Goal: Contribute content: Add original content to the website for others to see

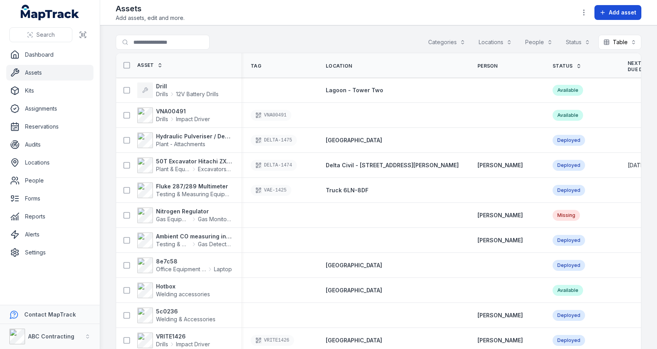
click at [618, 14] on span "Add asset" at bounding box center [622, 13] width 27 height 8
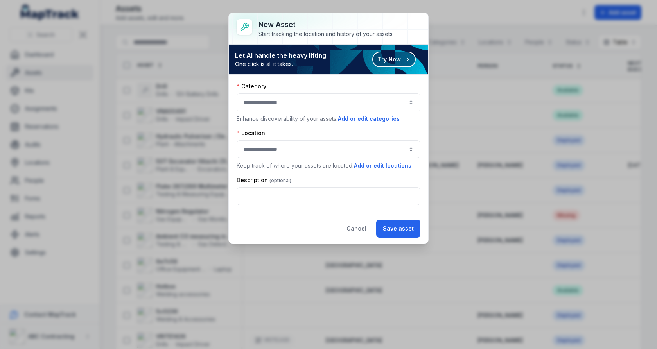
click at [410, 60] on icon at bounding box center [408, 59] width 6 height 6
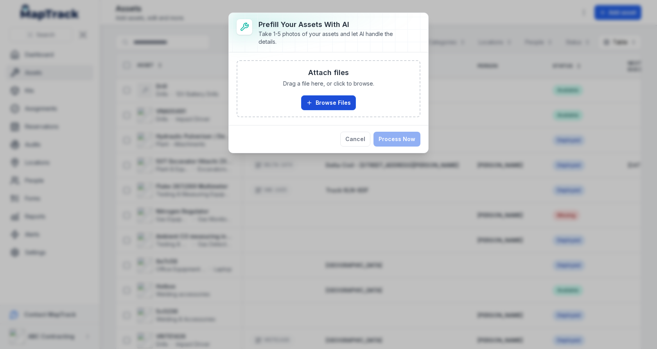
click at [336, 99] on button "Browse Files" at bounding box center [328, 102] width 55 height 15
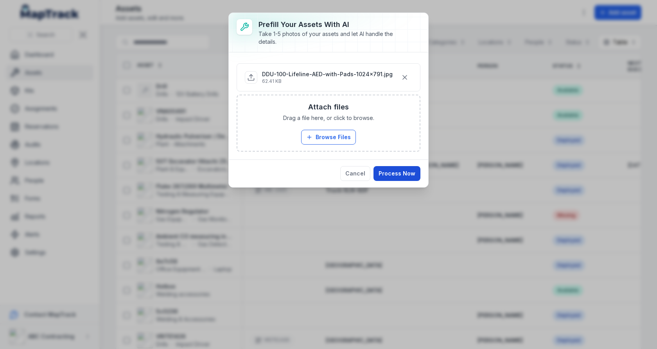
click at [392, 166] on button "Process Now" at bounding box center [397, 173] width 47 height 15
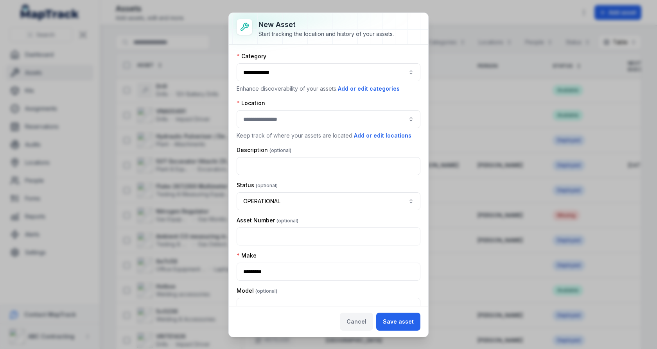
click at [364, 316] on button "Cancel" at bounding box center [356, 322] width 33 height 18
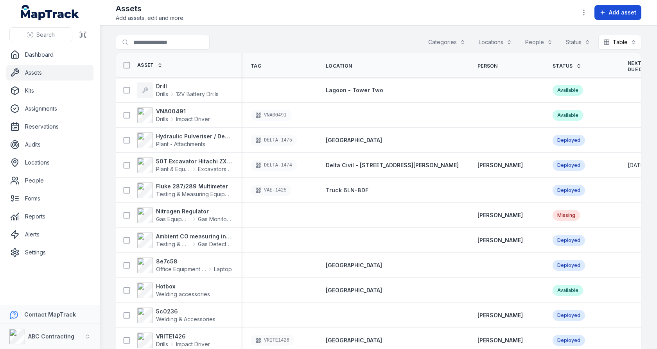
click at [613, 7] on button "Add asset" at bounding box center [618, 12] width 47 height 15
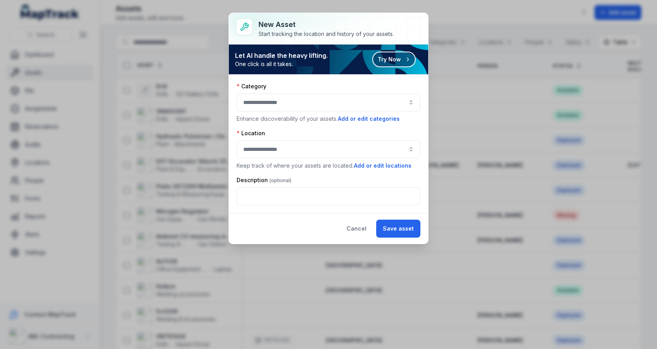
click at [400, 56] on button "Try Now" at bounding box center [393, 60] width 43 height 16
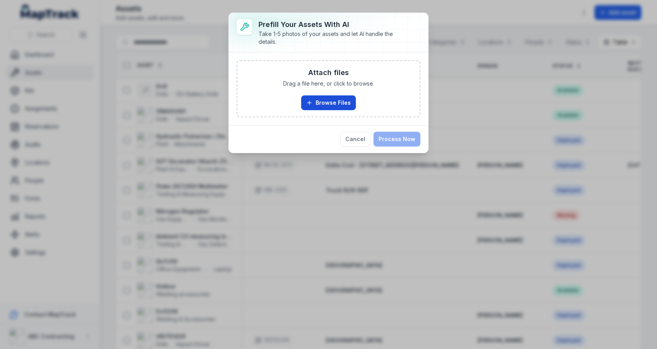
click at [320, 102] on button "Browse Files" at bounding box center [328, 102] width 55 height 15
click at [355, 134] on button "Cancel" at bounding box center [355, 139] width 30 height 15
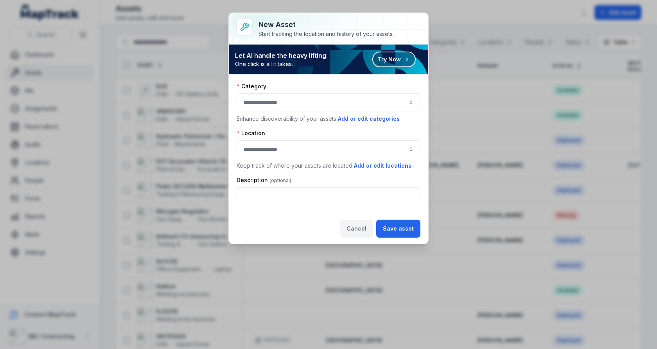
click at [370, 222] on button "Cancel" at bounding box center [356, 229] width 33 height 18
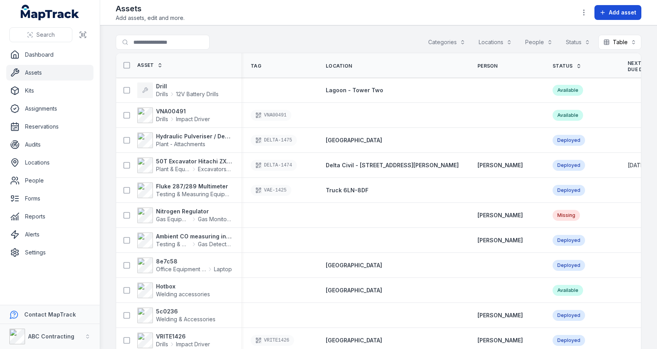
click at [619, 15] on span "Add asset" at bounding box center [622, 13] width 27 height 8
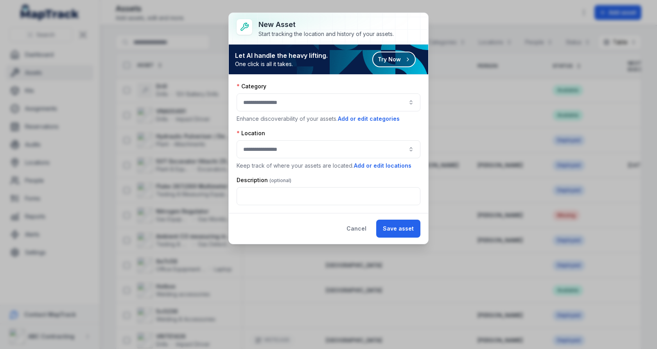
click at [396, 63] on button "Try Now" at bounding box center [393, 60] width 43 height 16
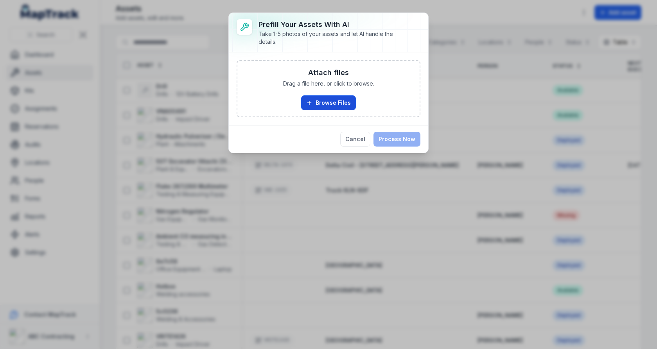
click at [318, 102] on button "Browse Files" at bounding box center [328, 102] width 55 height 15
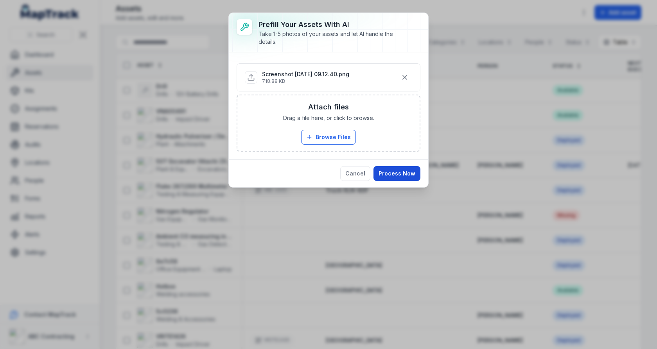
click at [411, 178] on button "Process Now" at bounding box center [397, 173] width 47 height 15
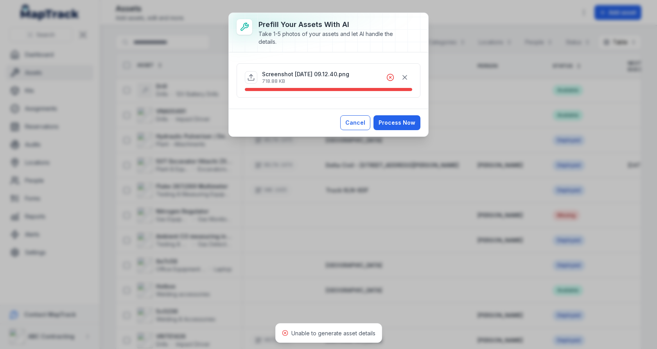
click at [368, 123] on button "Cancel" at bounding box center [355, 122] width 30 height 15
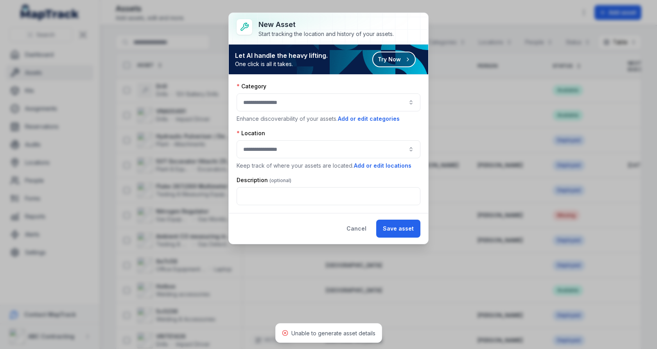
click at [396, 64] on button "Try Now" at bounding box center [393, 60] width 43 height 16
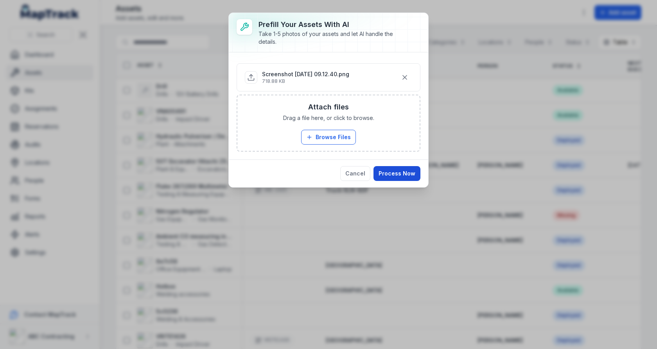
click at [389, 173] on button "Process Now" at bounding box center [397, 173] width 47 height 15
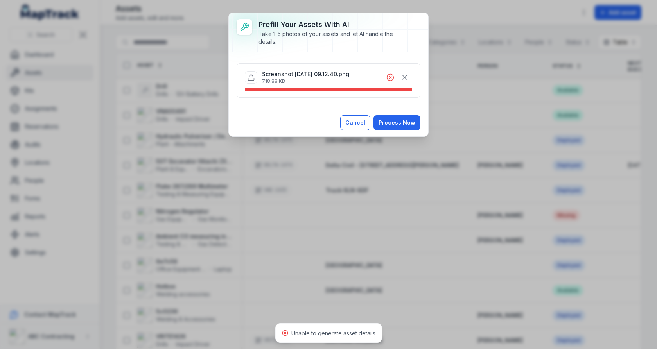
click at [360, 124] on button "Cancel" at bounding box center [355, 122] width 30 height 15
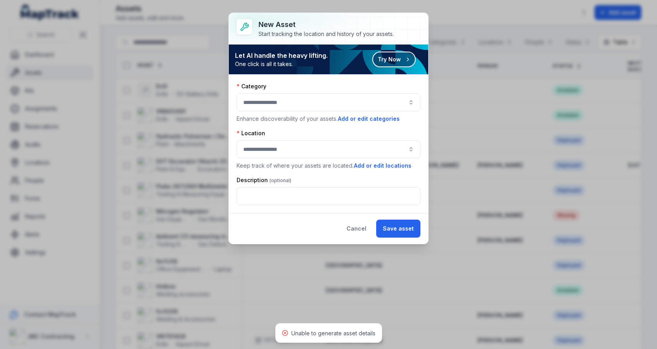
click at [388, 63] on button "Try Now" at bounding box center [393, 60] width 43 height 16
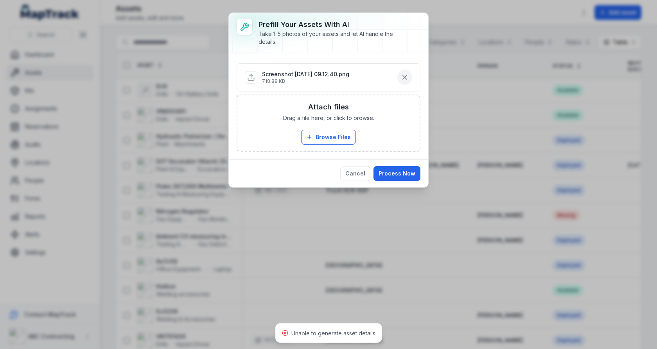
click at [404, 72] on button "button" at bounding box center [404, 77] width 15 height 15
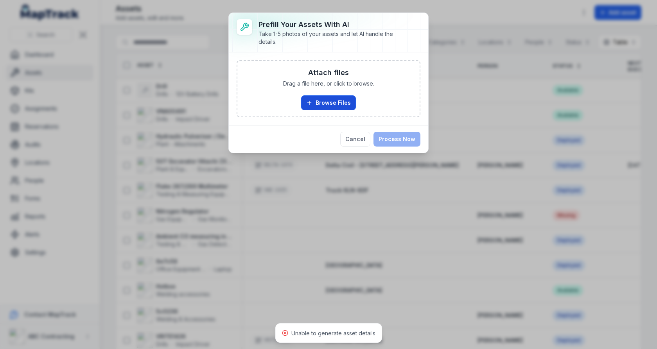
click at [333, 98] on button "Browse Files" at bounding box center [328, 102] width 55 height 15
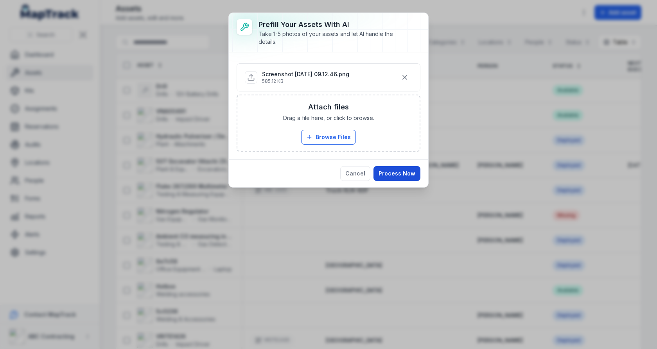
click at [414, 177] on button "Process Now" at bounding box center [397, 173] width 47 height 15
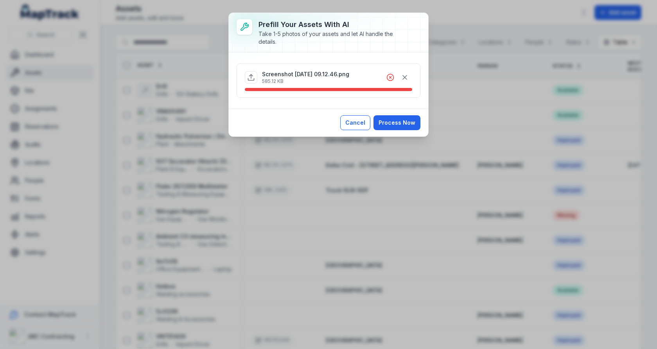
click at [364, 118] on button "Cancel" at bounding box center [355, 122] width 30 height 15
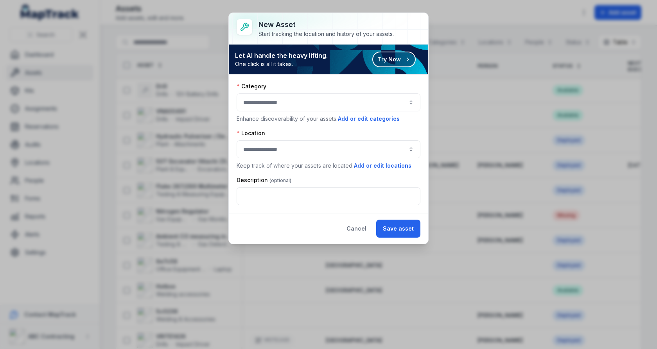
click at [394, 65] on button "Try Now" at bounding box center [393, 60] width 43 height 16
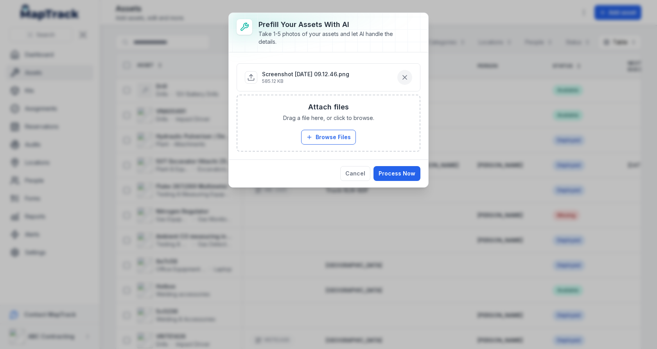
click at [406, 72] on button "button" at bounding box center [404, 77] width 15 height 15
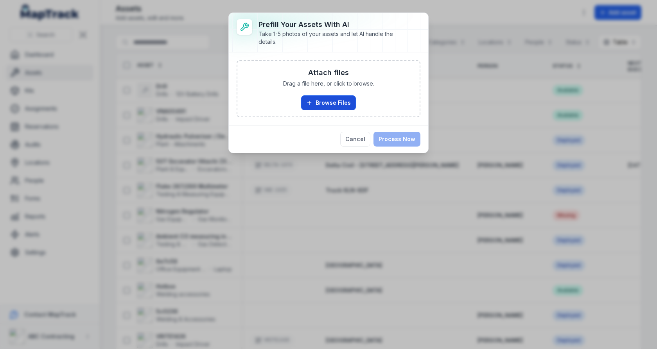
click at [322, 103] on button "Browse Files" at bounding box center [328, 102] width 55 height 15
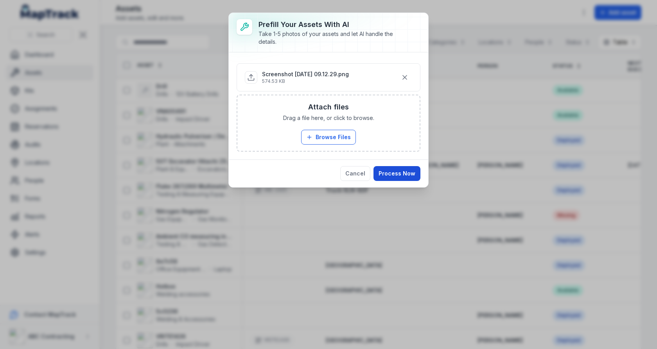
click at [402, 171] on button "Process Now" at bounding box center [397, 173] width 47 height 15
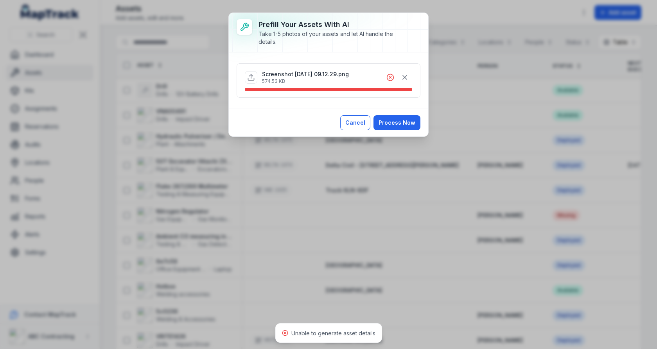
click at [361, 116] on button "Cancel" at bounding box center [355, 122] width 30 height 15
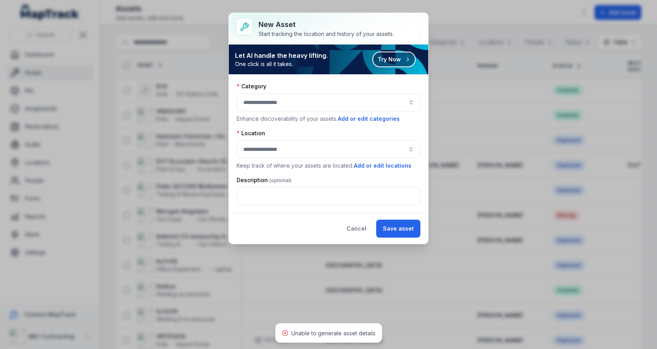
click at [402, 60] on button "Try Now" at bounding box center [393, 60] width 43 height 16
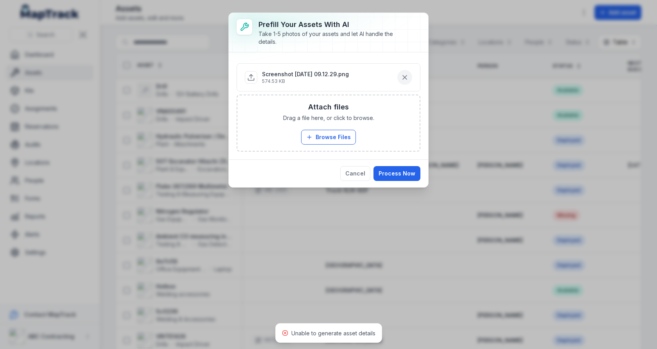
click at [406, 78] on icon "button" at bounding box center [405, 78] width 8 height 8
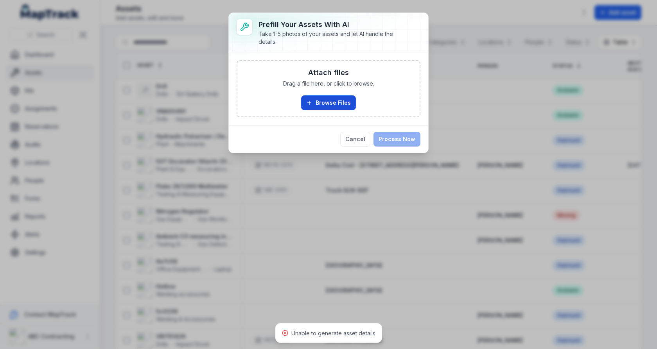
click at [330, 98] on button "Browse Files" at bounding box center [328, 102] width 55 height 15
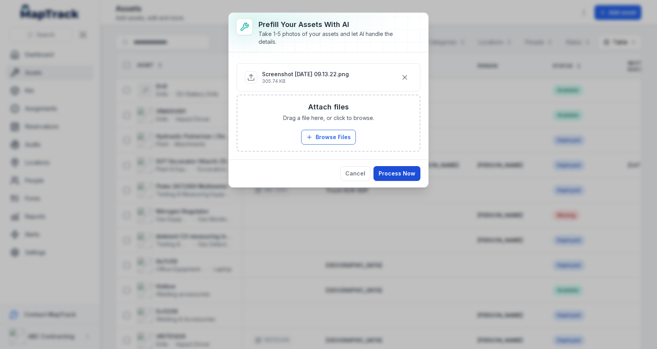
click at [413, 172] on button "Process Now" at bounding box center [397, 173] width 47 height 15
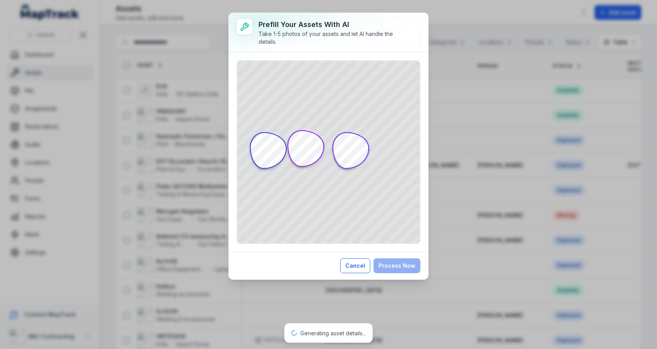
click at [359, 263] on button "Cancel" at bounding box center [355, 266] width 30 height 15
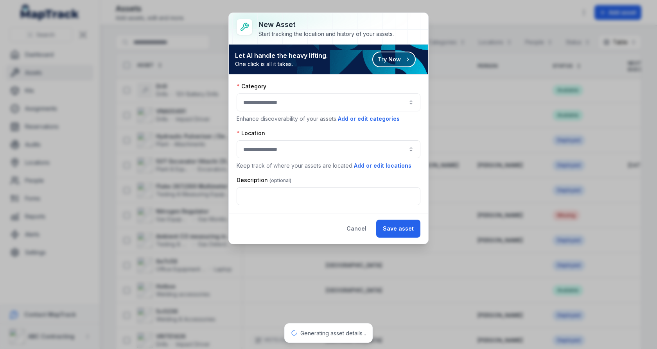
click at [394, 54] on button "Try Now" at bounding box center [393, 60] width 43 height 16
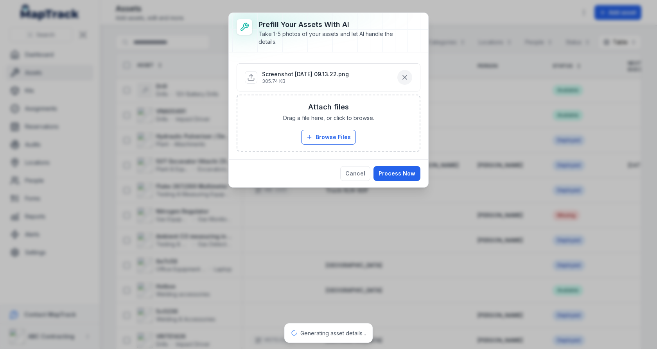
click at [402, 79] on icon "button" at bounding box center [405, 78] width 8 height 8
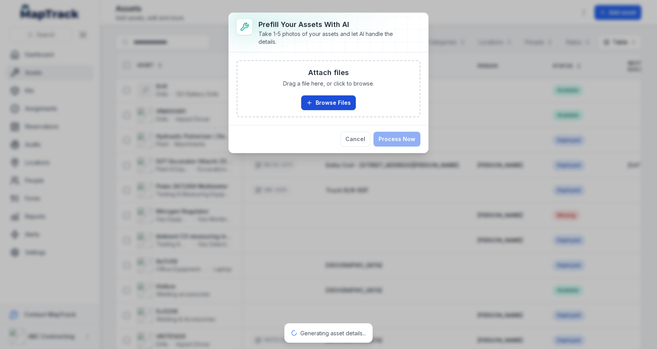
click at [318, 96] on button "Browse Files" at bounding box center [328, 102] width 55 height 15
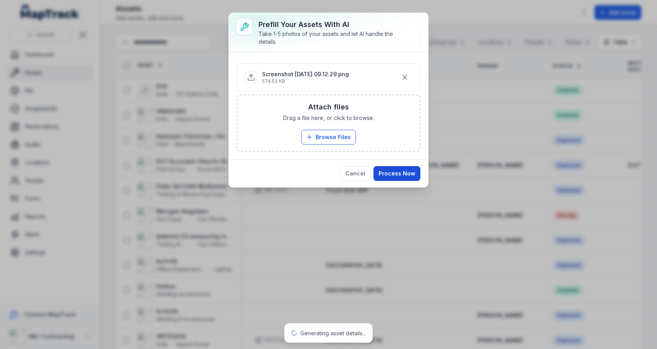
click at [412, 175] on button "Process Now" at bounding box center [397, 173] width 47 height 15
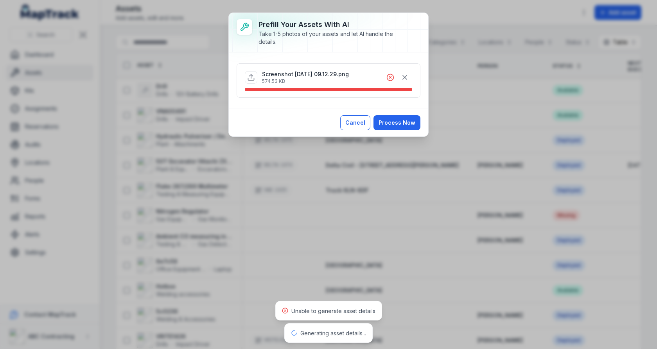
click at [360, 118] on button "Cancel" at bounding box center [355, 122] width 30 height 15
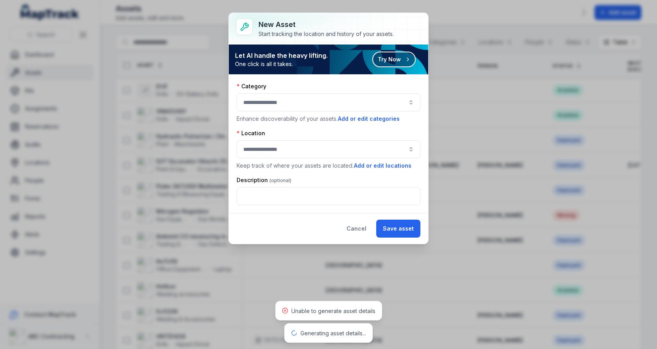
click at [385, 59] on button "Try Now" at bounding box center [393, 60] width 43 height 16
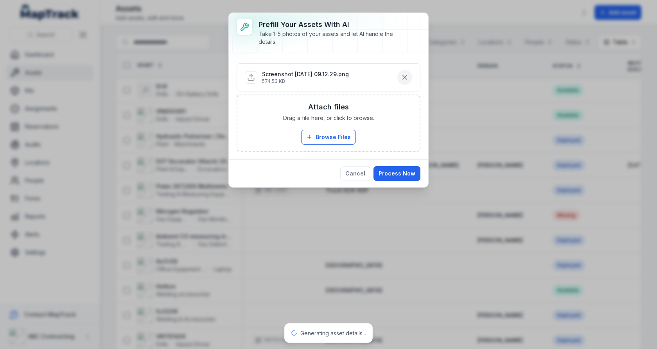
click at [410, 80] on button "button" at bounding box center [404, 77] width 15 height 15
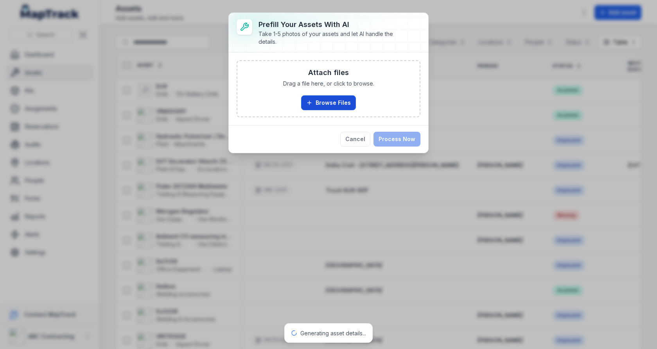
click at [339, 99] on button "Browse Files" at bounding box center [328, 102] width 55 height 15
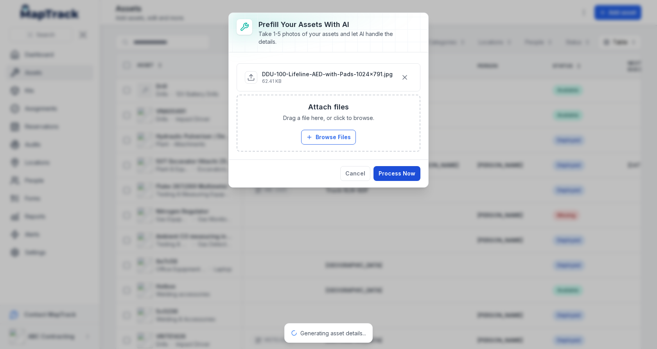
click at [408, 175] on button "Process Now" at bounding box center [397, 173] width 47 height 15
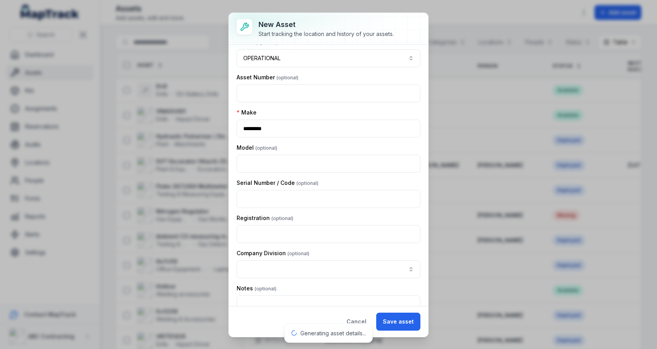
scroll to position [145, 0]
click at [361, 320] on button "Cancel" at bounding box center [356, 322] width 33 height 18
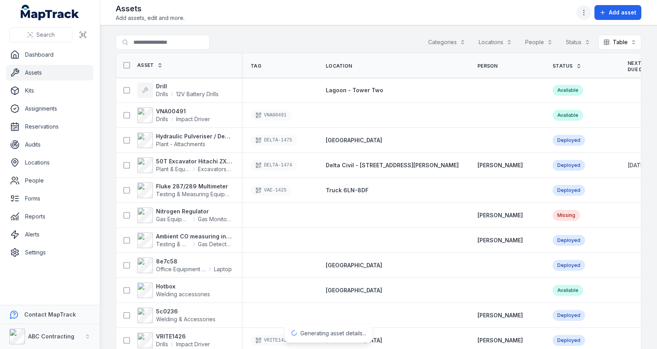
click at [585, 8] on button "button" at bounding box center [584, 12] width 15 height 15
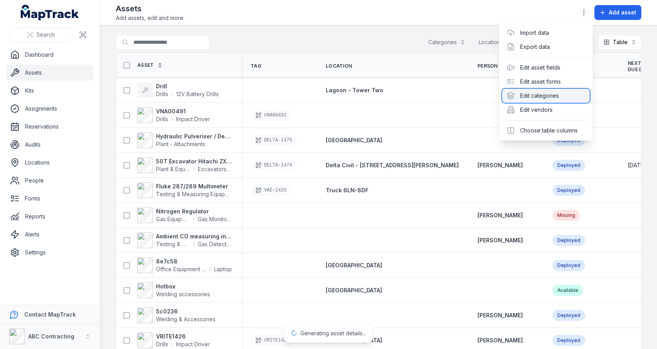
click at [553, 94] on div "Edit categories" at bounding box center [546, 96] width 88 height 14
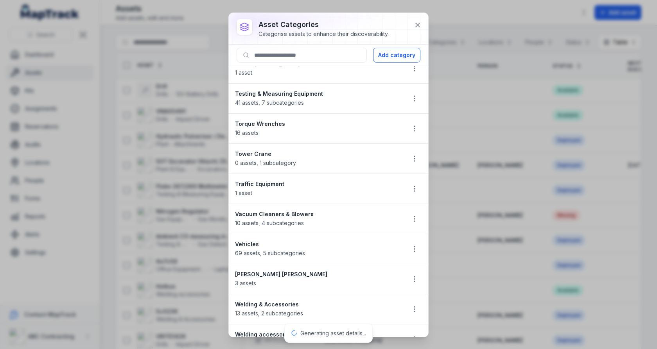
scroll to position [826, 0]
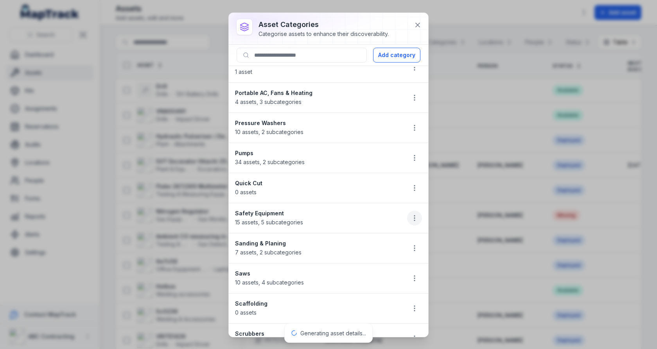
click at [415, 214] on icon "button" at bounding box center [415, 218] width 8 height 8
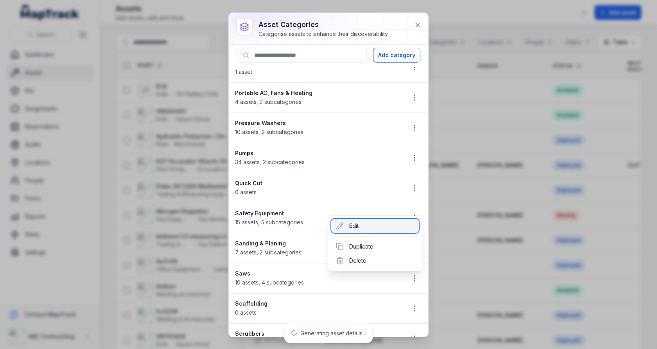
click at [387, 222] on div "Edit" at bounding box center [375, 226] width 88 height 14
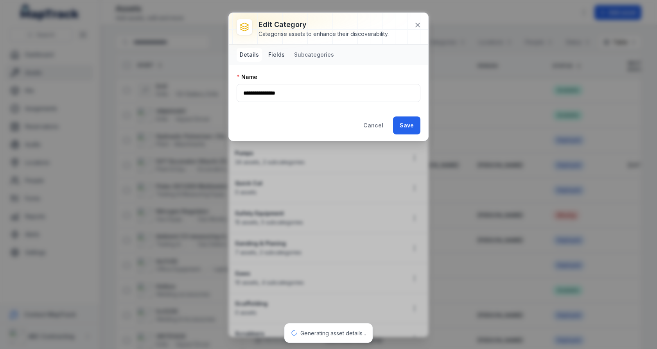
click at [281, 55] on button "Fields" at bounding box center [276, 55] width 23 height 14
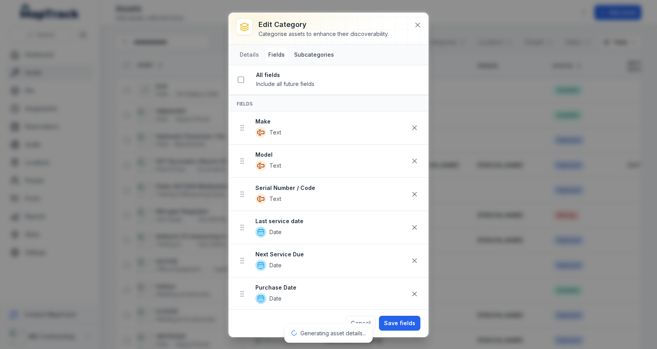
click at [308, 49] on button "Subcategories" at bounding box center [314, 55] width 46 height 14
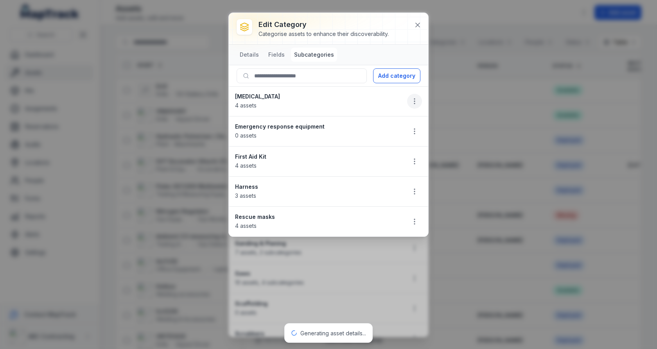
click at [410, 101] on button "button" at bounding box center [414, 101] width 15 height 15
click at [390, 116] on div "Edit" at bounding box center [375, 120] width 88 height 14
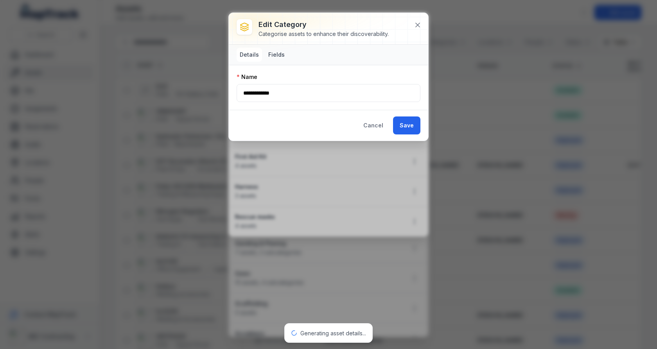
click at [275, 56] on button "Fields" at bounding box center [276, 55] width 23 height 14
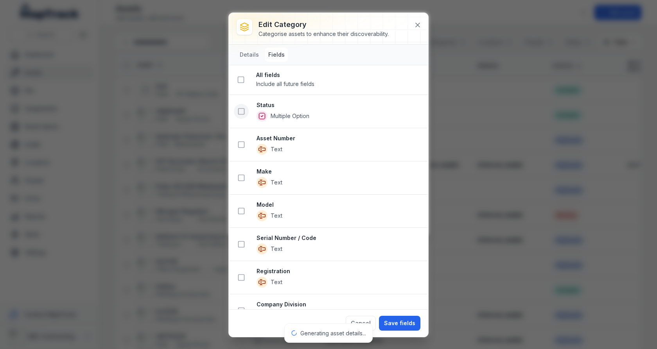
click at [243, 109] on rect at bounding box center [242, 112] width 6 height 6
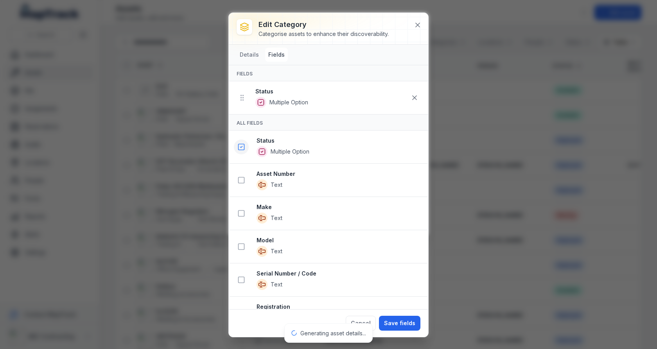
scroll to position [34, 0]
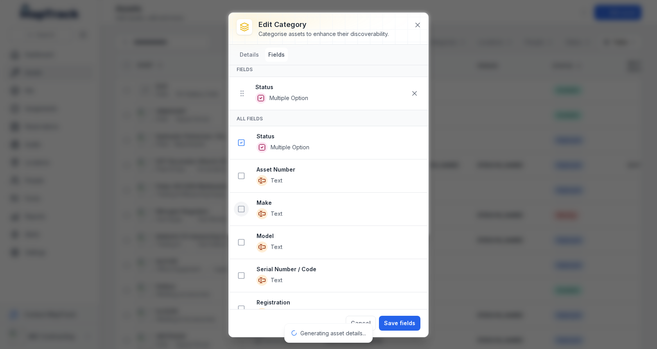
click at [242, 206] on icon at bounding box center [241, 209] width 8 height 8
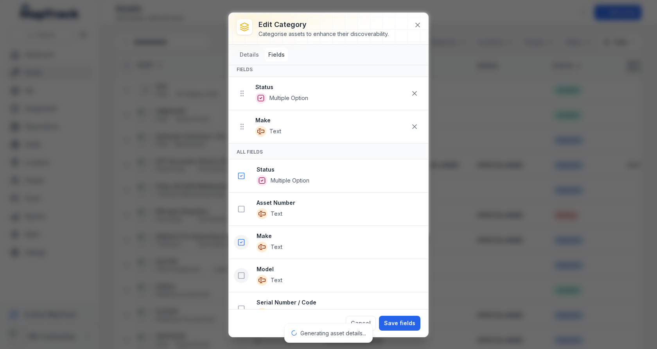
click at [243, 272] on icon at bounding box center [241, 276] width 8 height 8
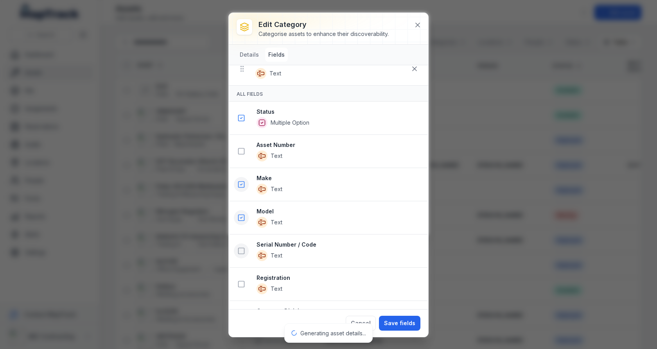
click at [243, 250] on icon at bounding box center [241, 251] width 8 height 8
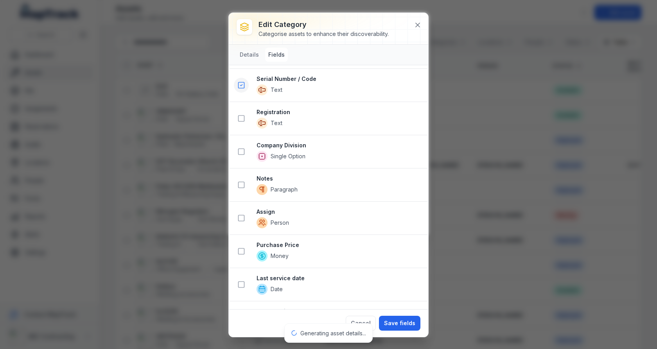
scroll to position [357, 0]
click at [240, 150] on rect at bounding box center [242, 153] width 6 height 6
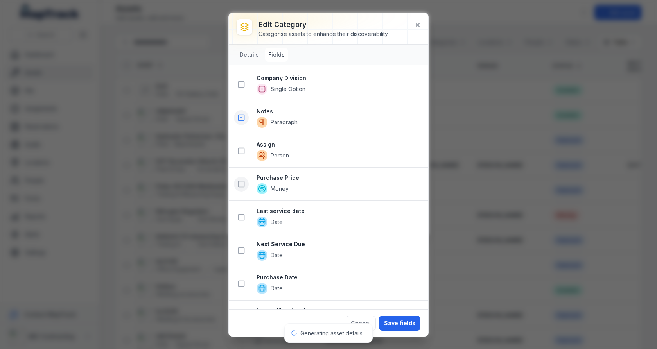
click at [241, 180] on icon at bounding box center [241, 184] width 8 height 8
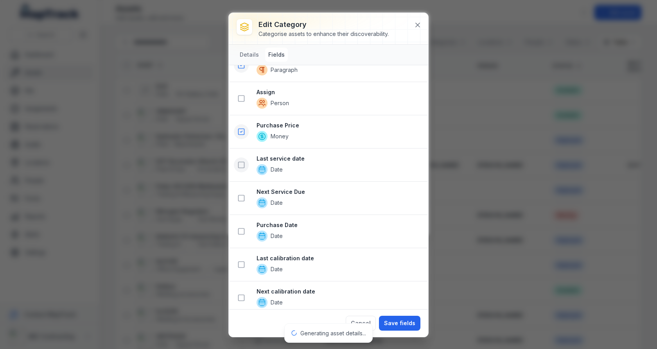
scroll to position [538, 0]
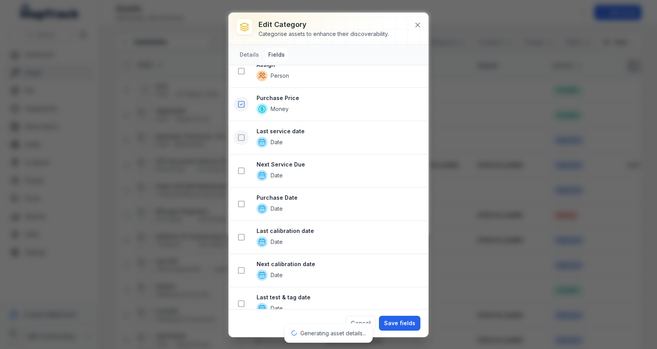
click at [242, 134] on icon at bounding box center [241, 138] width 8 height 8
click at [242, 167] on icon at bounding box center [241, 171] width 8 height 8
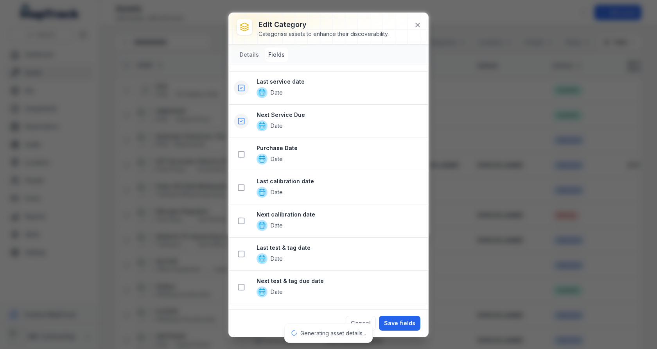
scroll to position [658, 0]
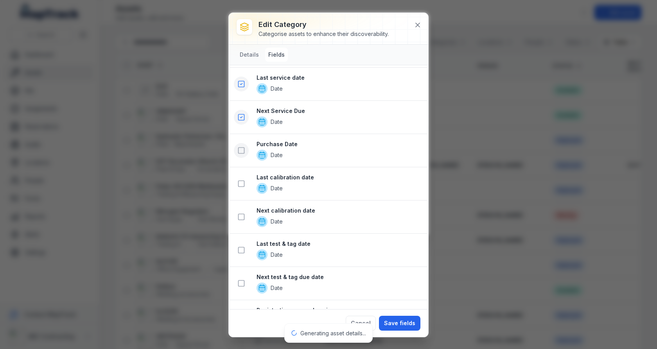
click at [239, 147] on icon at bounding box center [241, 151] width 8 height 8
click at [243, 180] on icon at bounding box center [241, 184] width 8 height 8
click at [243, 214] on icon at bounding box center [241, 218] width 8 height 8
click at [243, 244] on button at bounding box center [241, 251] width 15 height 15
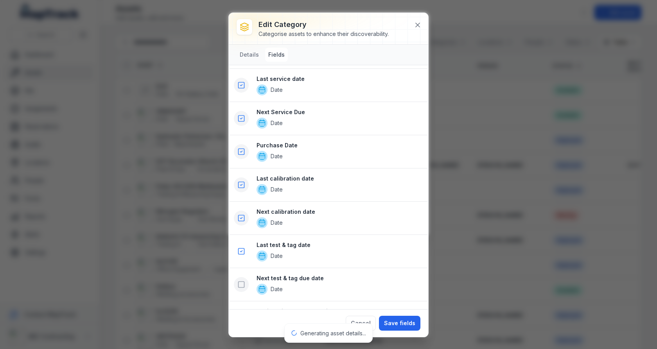
click at [243, 281] on icon at bounding box center [241, 285] width 8 height 8
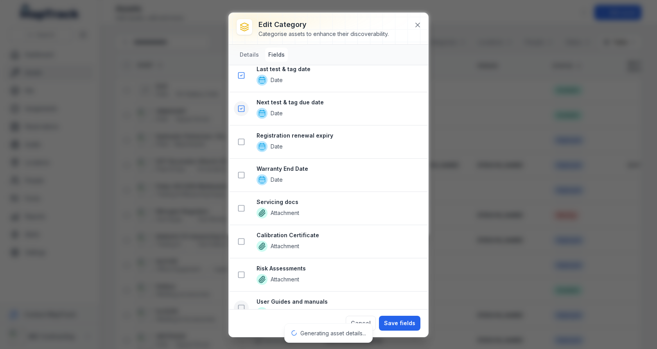
scroll to position [1028, 0]
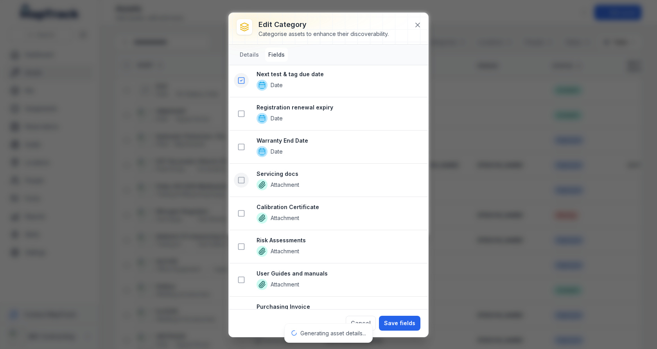
click at [244, 176] on icon at bounding box center [241, 180] width 8 height 8
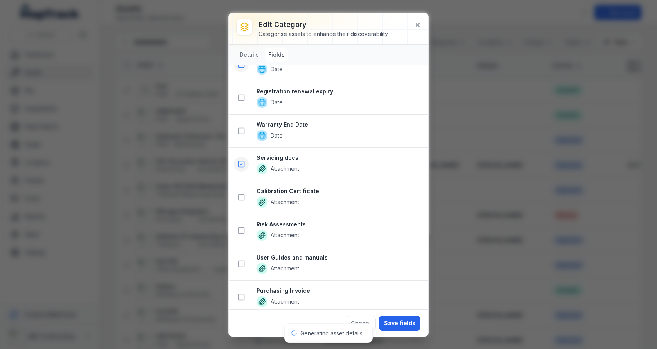
scroll to position [1100, 0]
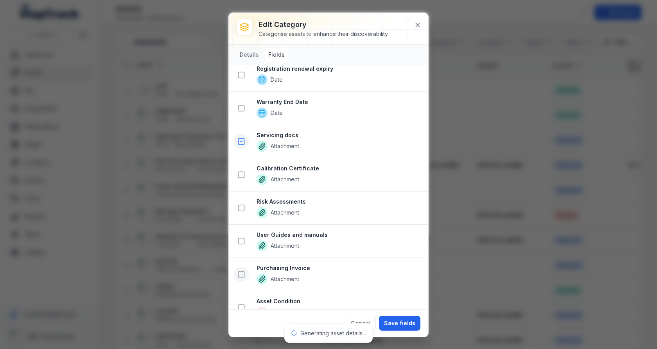
click at [241, 271] on icon at bounding box center [241, 275] width 8 height 8
click at [243, 238] on icon at bounding box center [241, 242] width 8 height 8
click at [393, 318] on button "Save fields" at bounding box center [399, 323] width 41 height 15
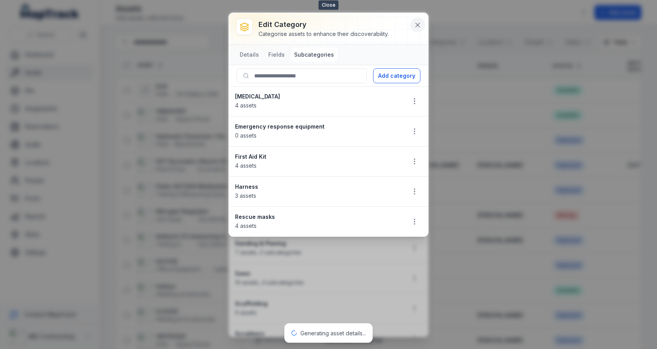
click at [414, 22] on button at bounding box center [417, 25] width 15 height 15
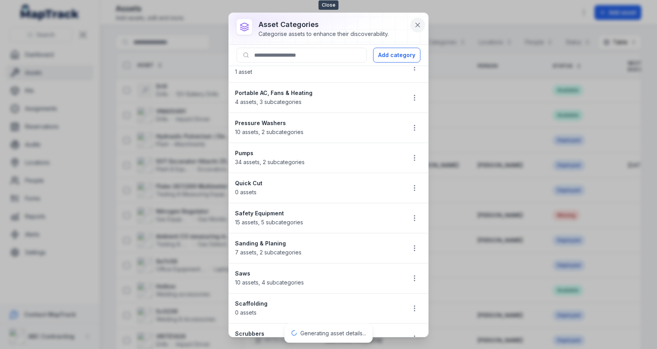
click at [414, 23] on button at bounding box center [417, 25] width 15 height 15
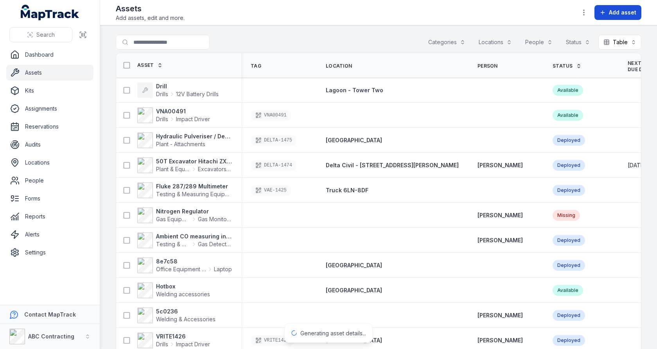
click at [623, 15] on span "Add asset" at bounding box center [622, 13] width 27 height 8
